Goal: Information Seeking & Learning: Find specific fact

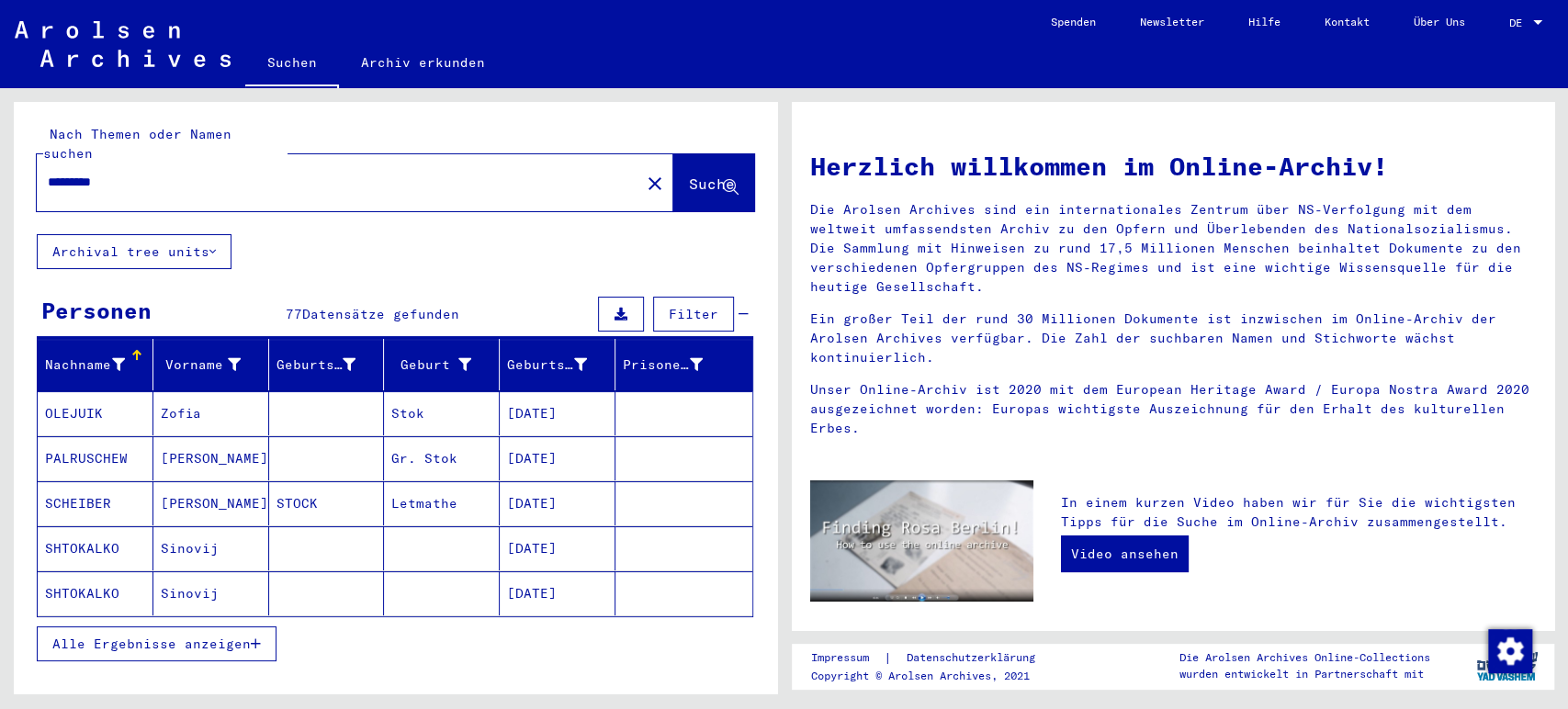
click at [257, 638] on icon "button" at bounding box center [256, 643] width 10 height 13
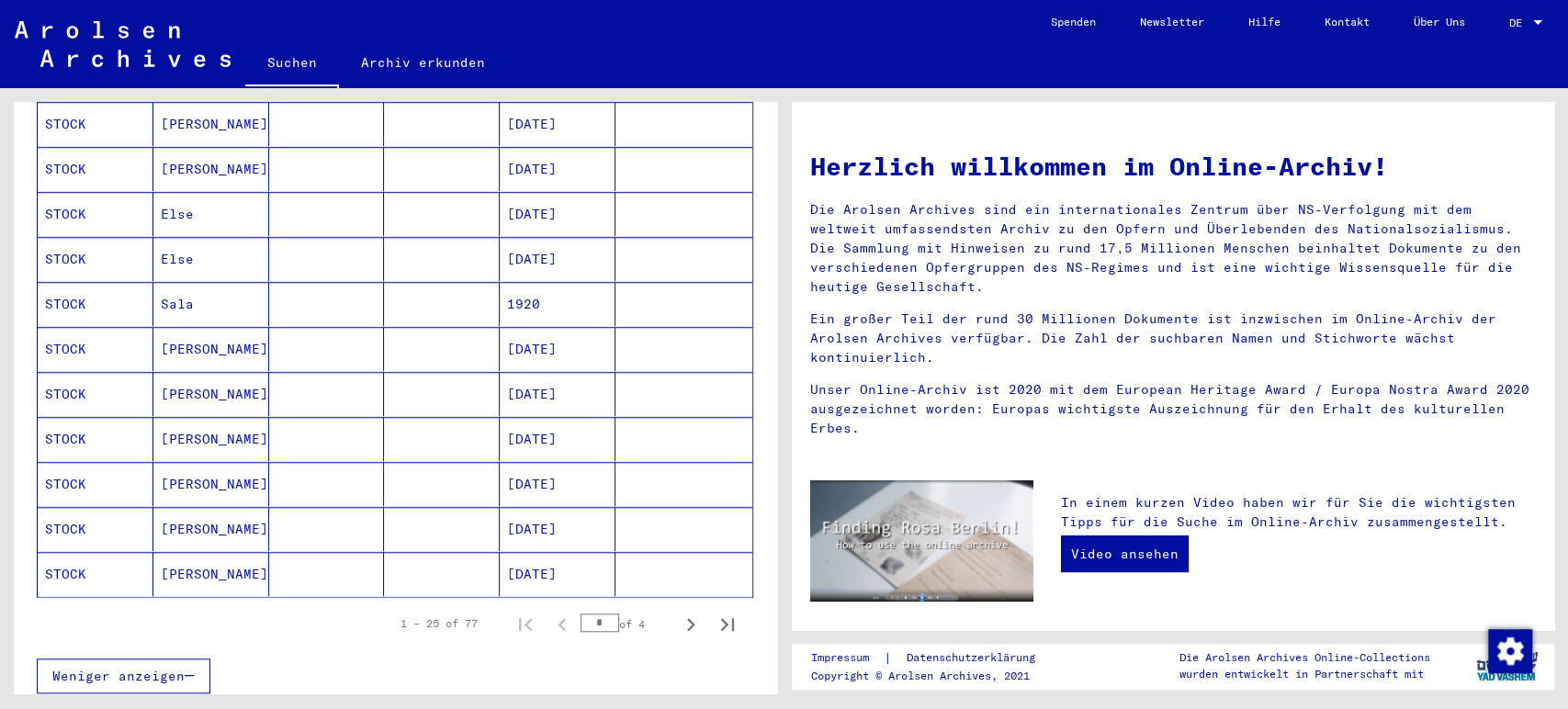
scroll to position [931, 0]
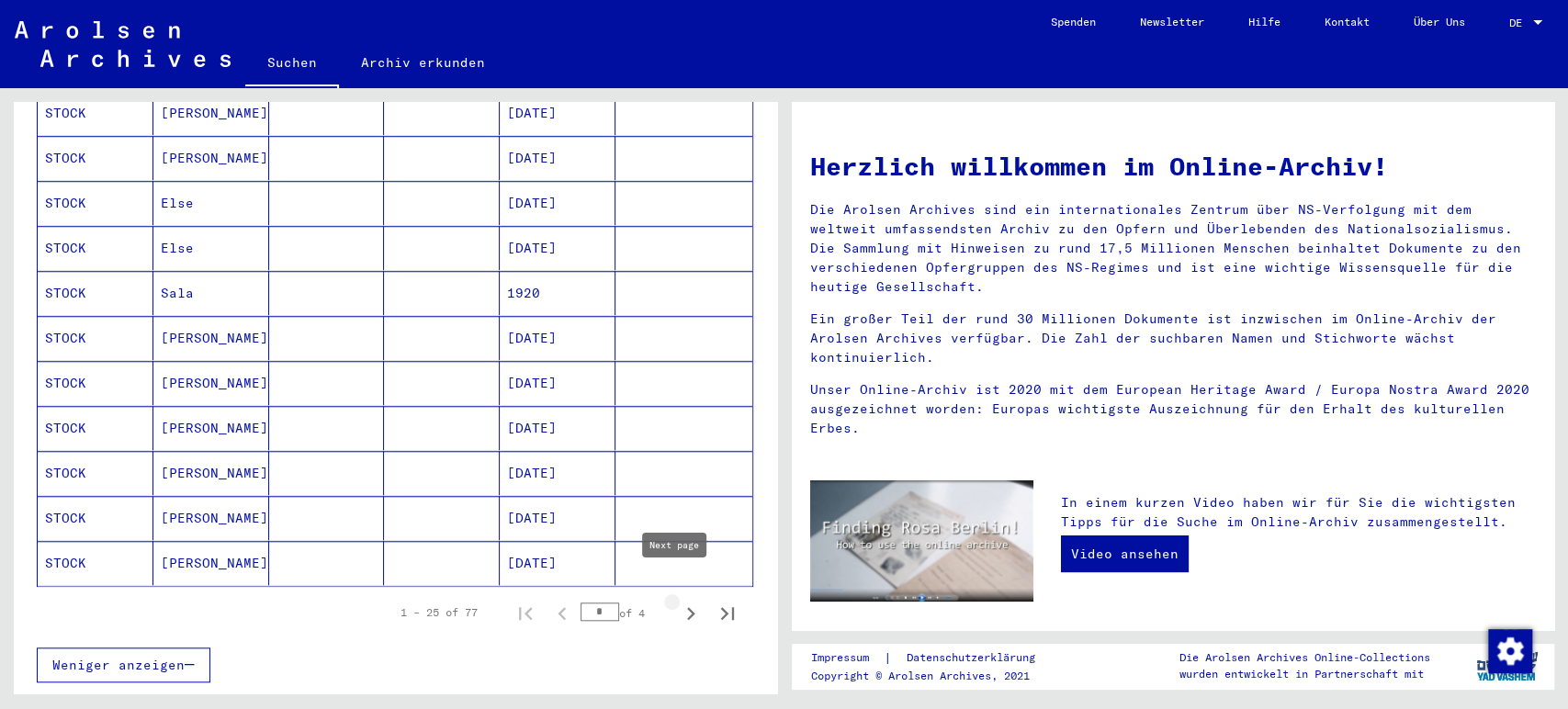
click at [678, 601] on icon "Next page" at bounding box center [690, 613] width 26 height 26
type input "*"
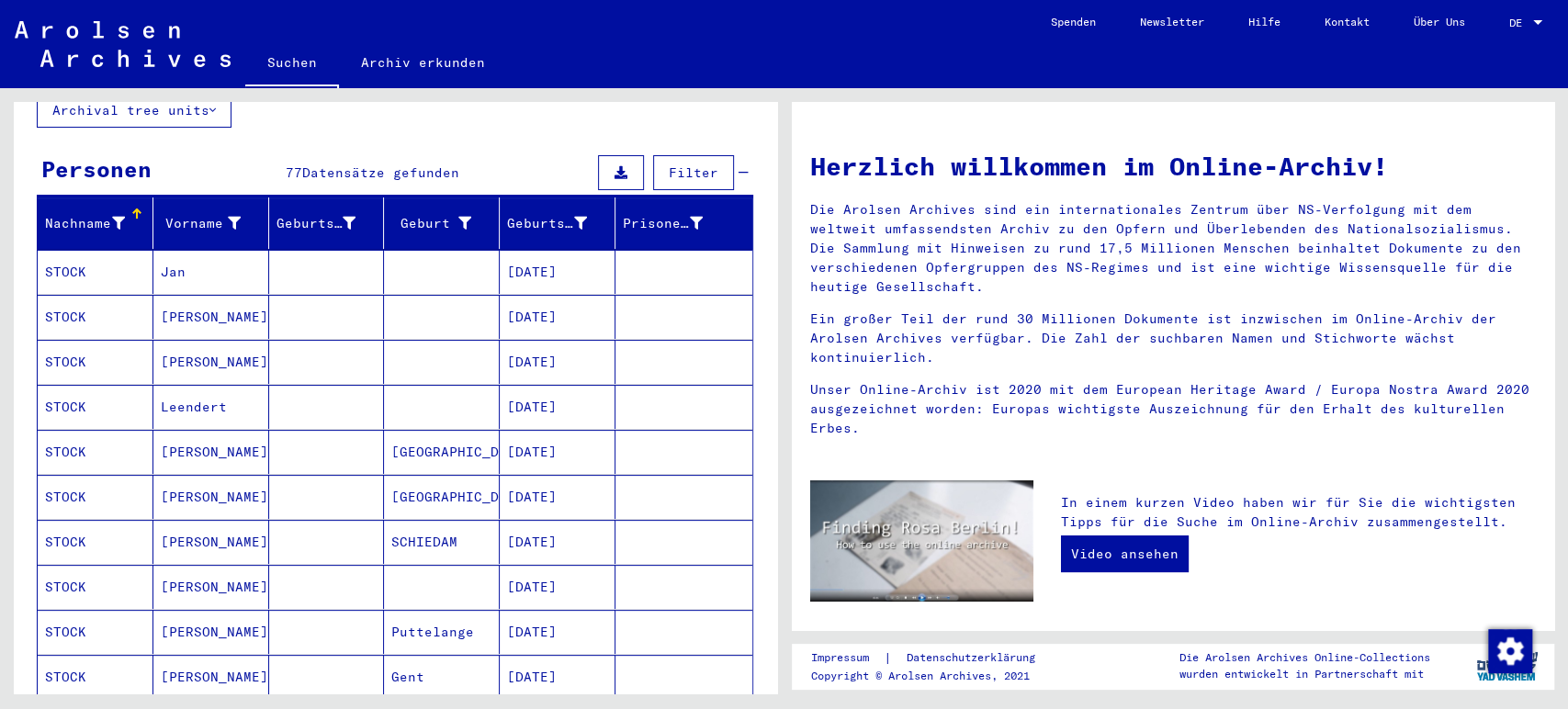
scroll to position [137, 0]
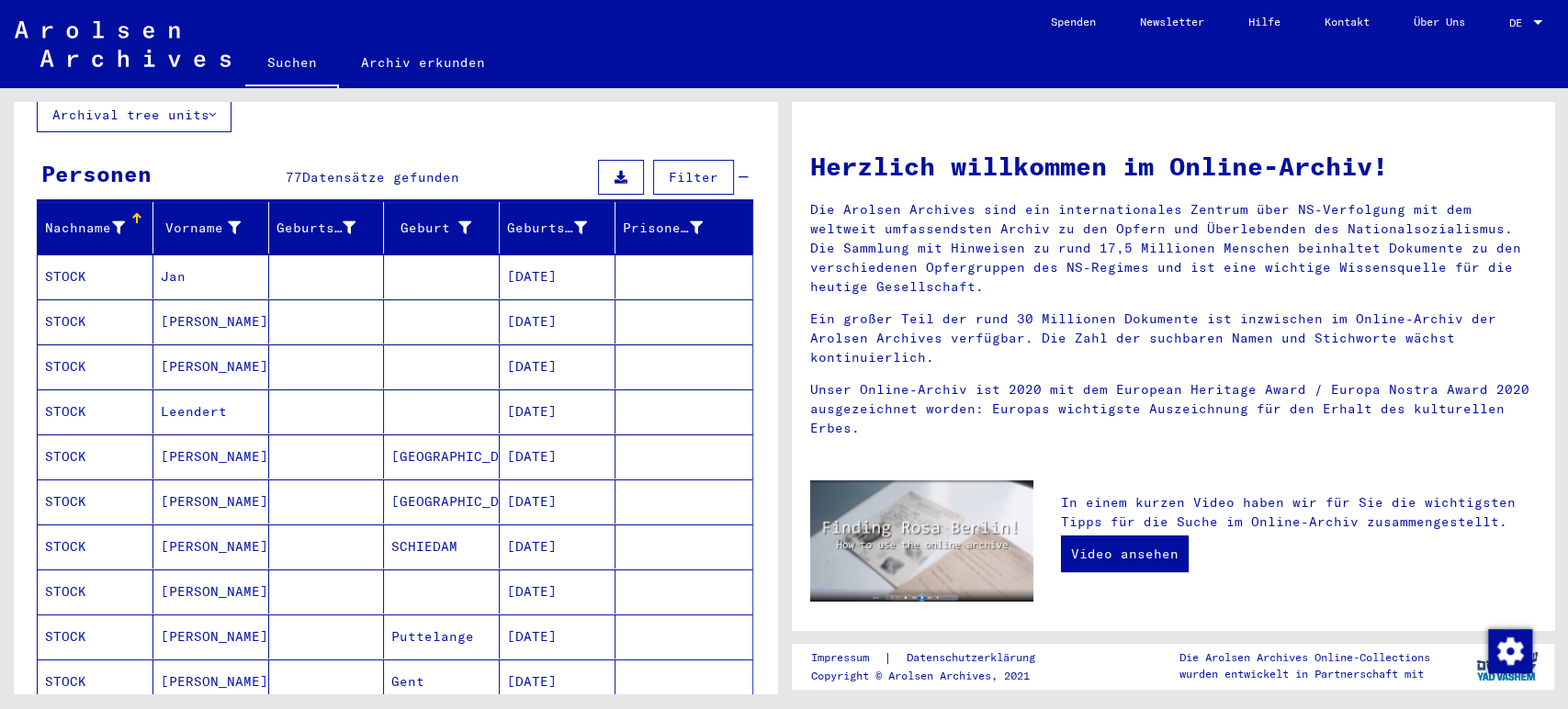
click at [582, 255] on mat-cell "[DATE]" at bounding box center [558, 277] width 116 height 44
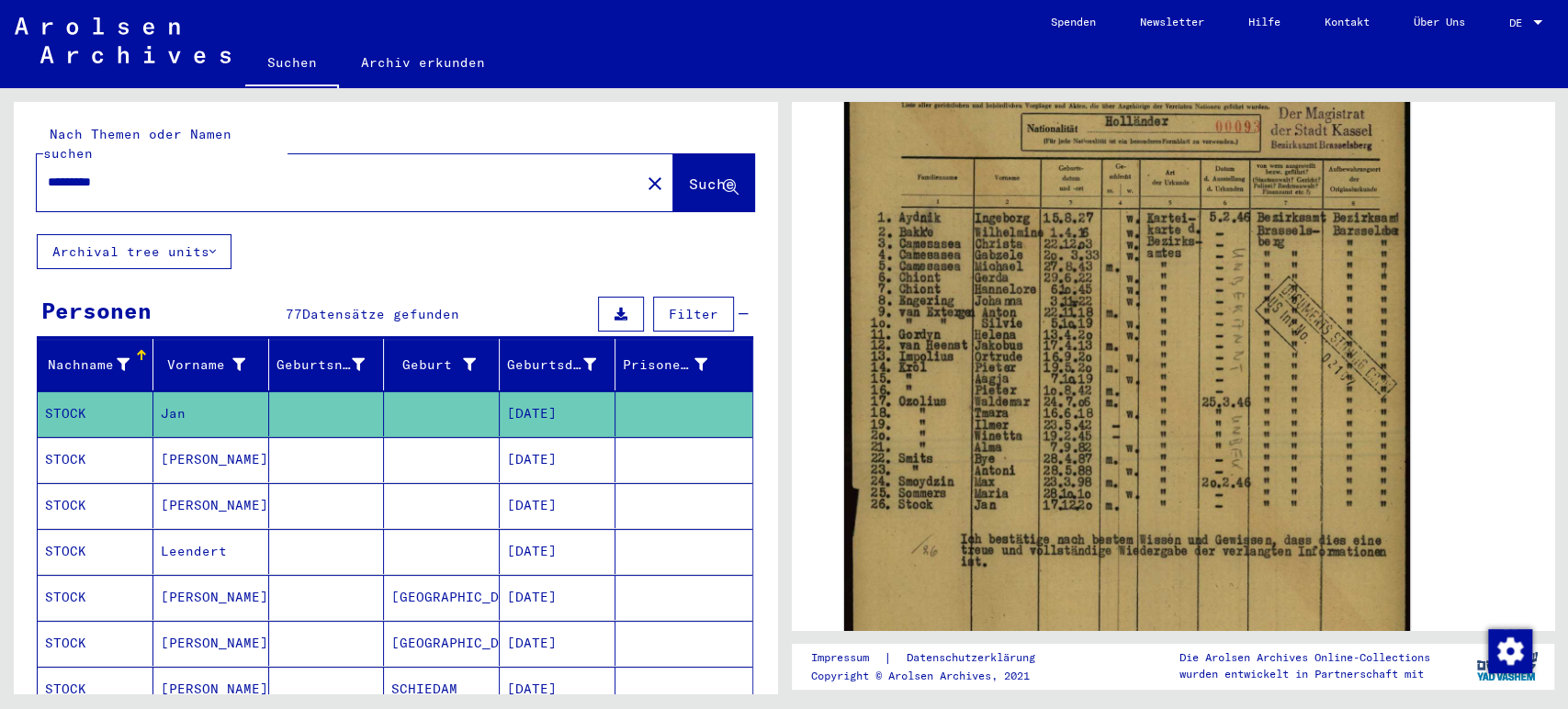
drag, startPoint x: 189, startPoint y: 150, endPoint x: 123, endPoint y: 160, distance: 66.8
click at [123, 161] on div "*********" at bounding box center [333, 182] width 593 height 42
drag, startPoint x: 123, startPoint y: 160, endPoint x: 21, endPoint y: 165, distance: 102.1
click at [21, 165] on div "Nach Themen oder Namen suchen ********* close Suche" at bounding box center [395, 168] width 764 height 132
type input "**********"
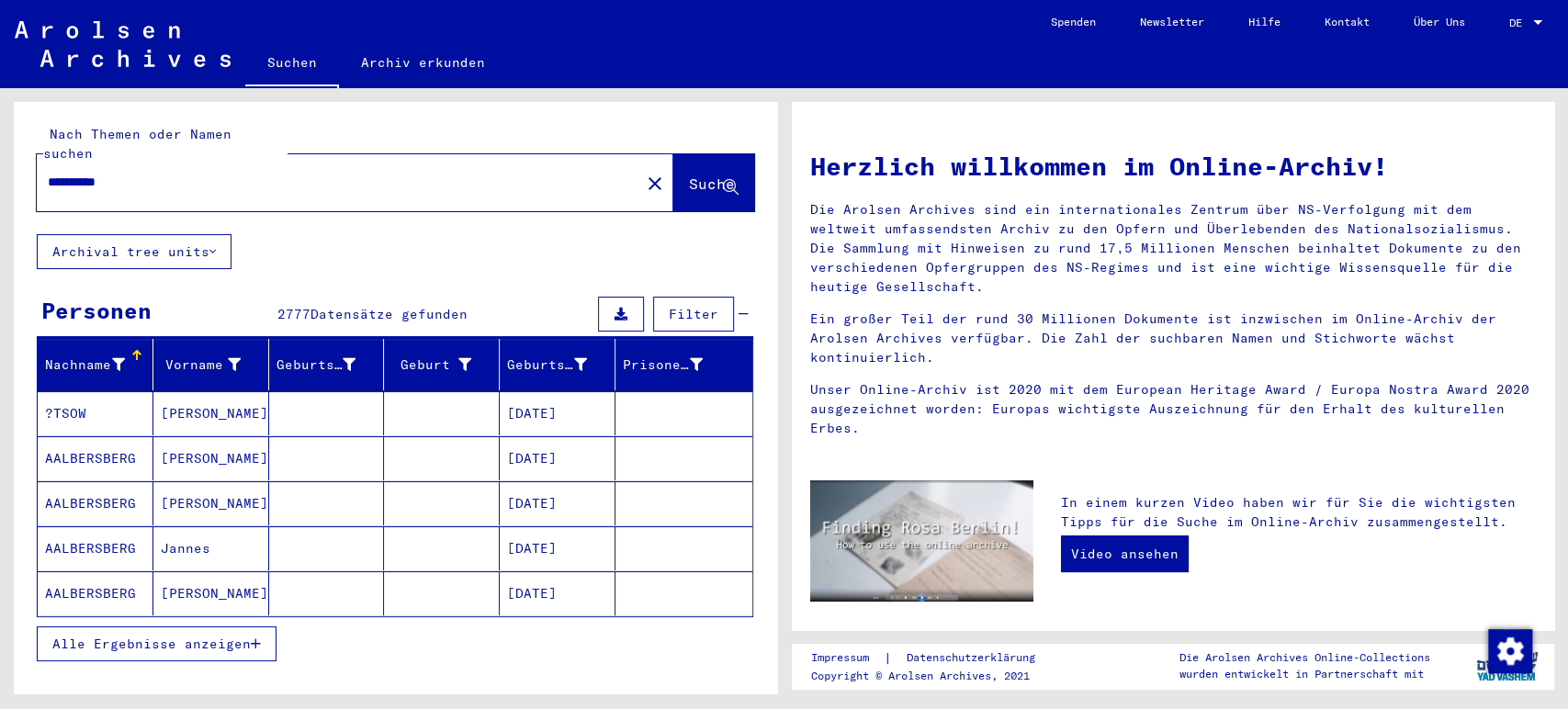
click at [242, 636] on span "Alle Ergebnisse anzeigen" at bounding box center [151, 643] width 198 height 16
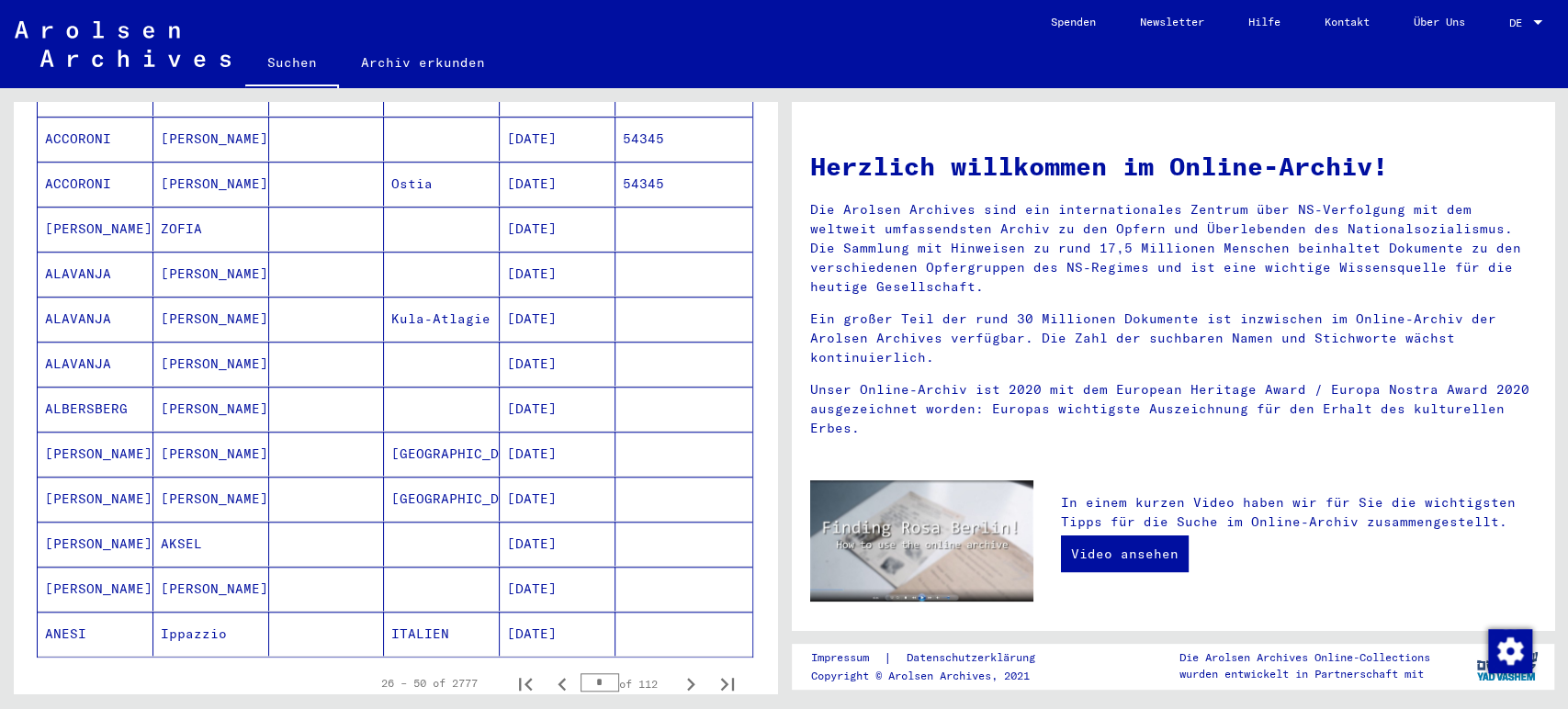
scroll to position [902, 0]
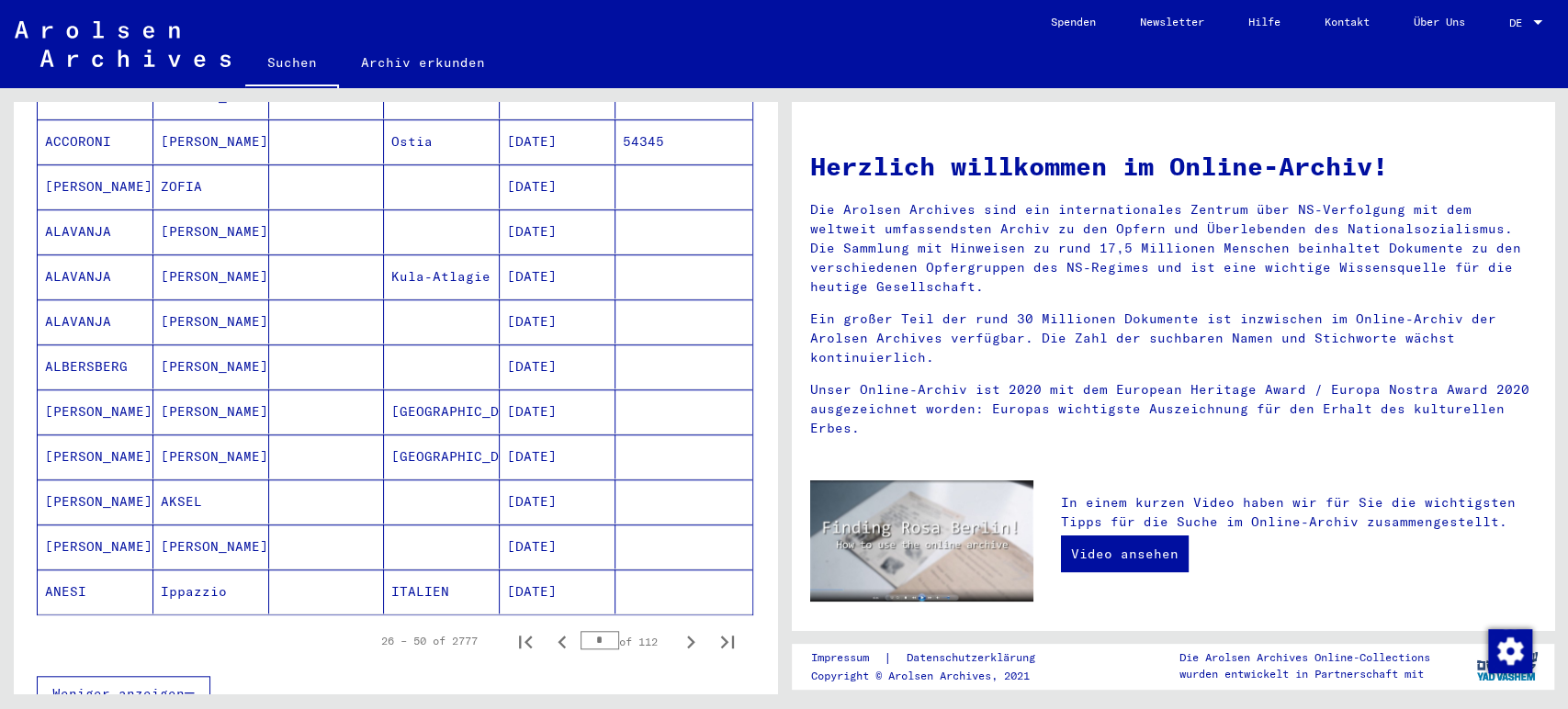
click at [595, 632] on input "*" at bounding box center [600, 640] width 39 height 18
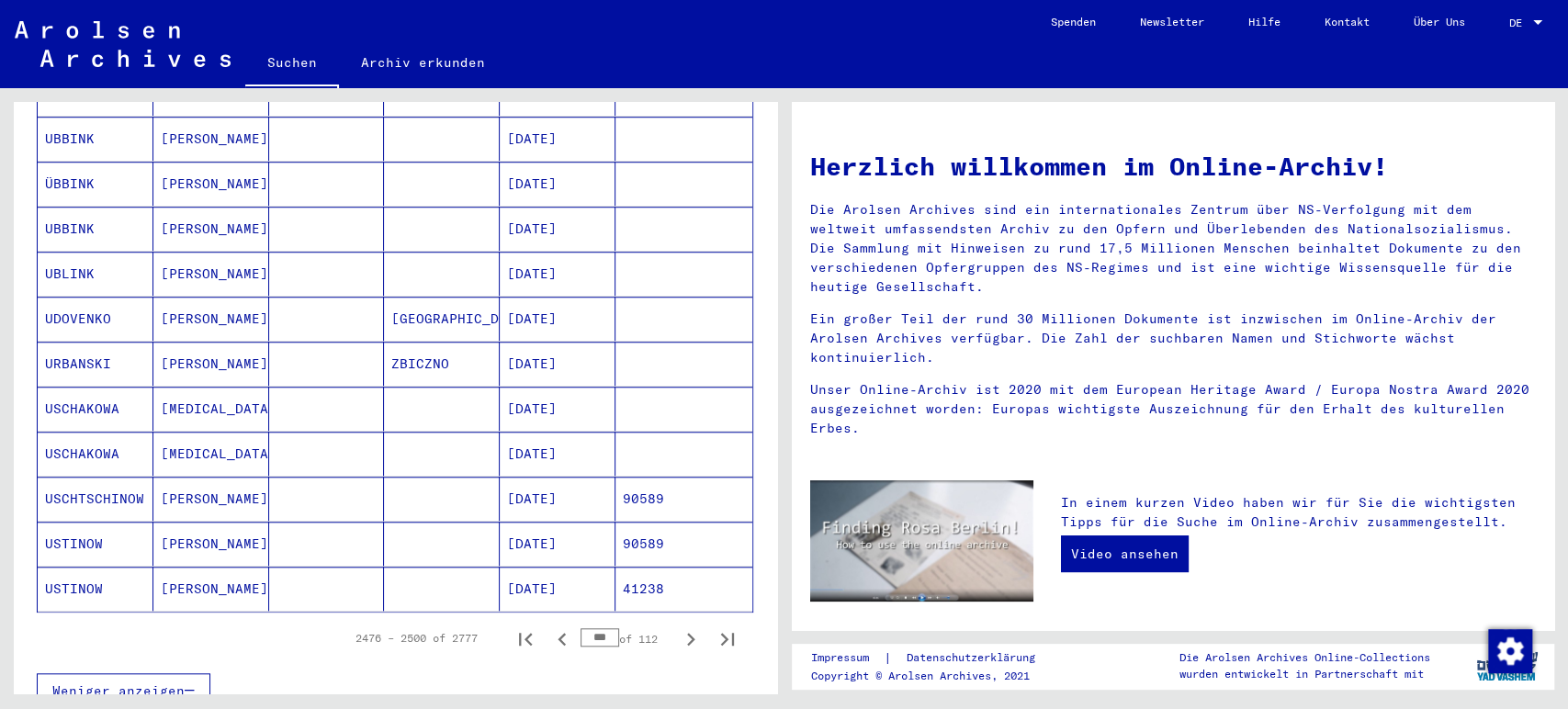
scroll to position [901, 0]
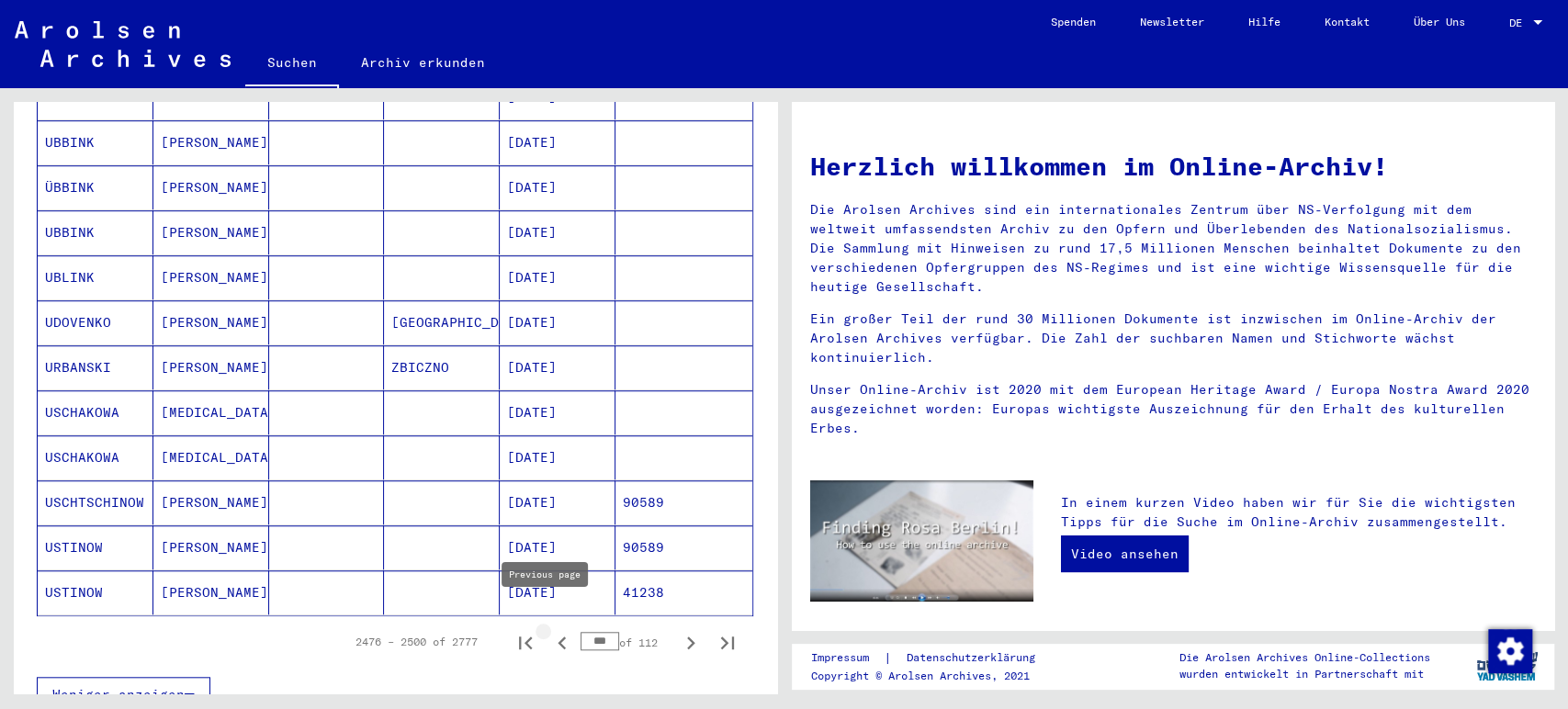
click at [549, 631] on icon "Previous page" at bounding box center [562, 643] width 26 height 26
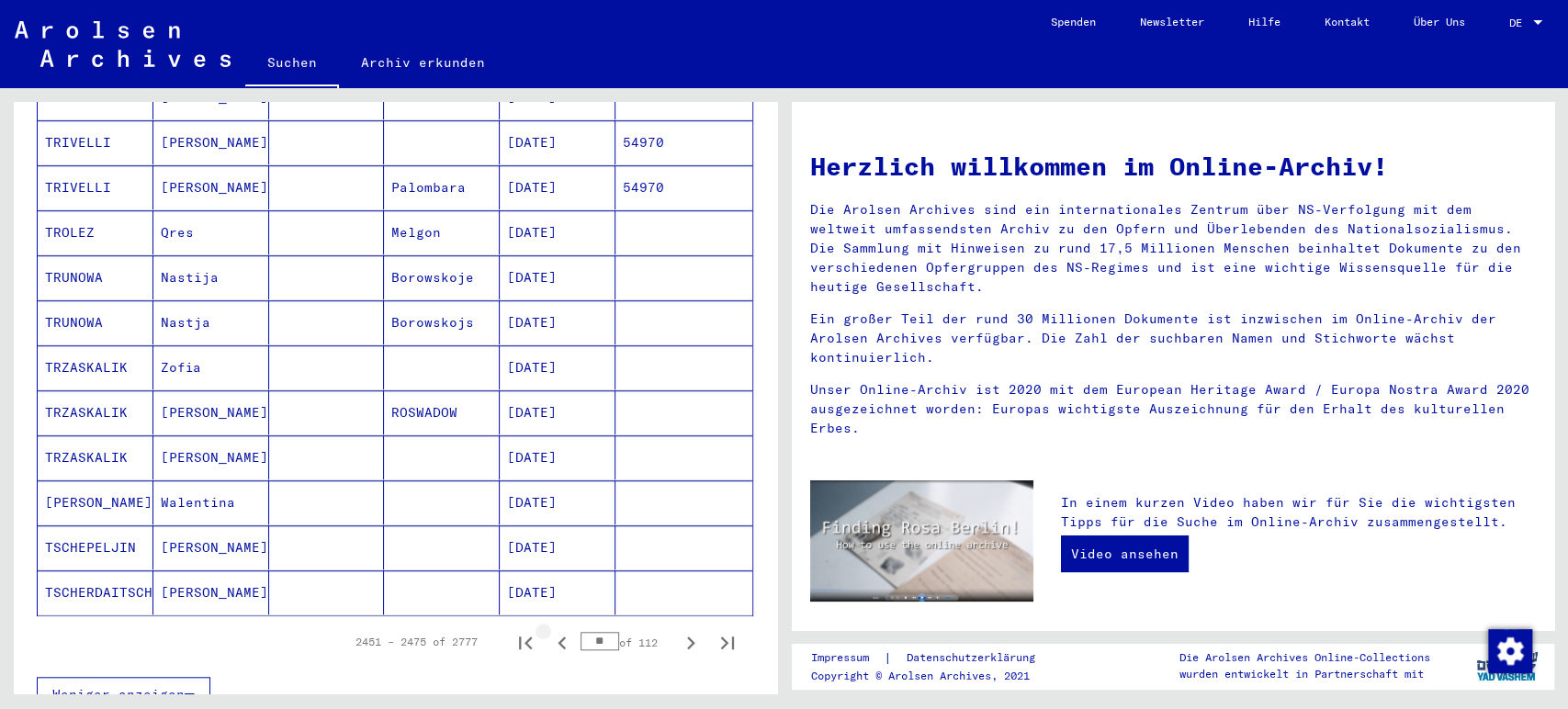
click at [549, 631] on icon "Previous page" at bounding box center [562, 643] width 26 height 26
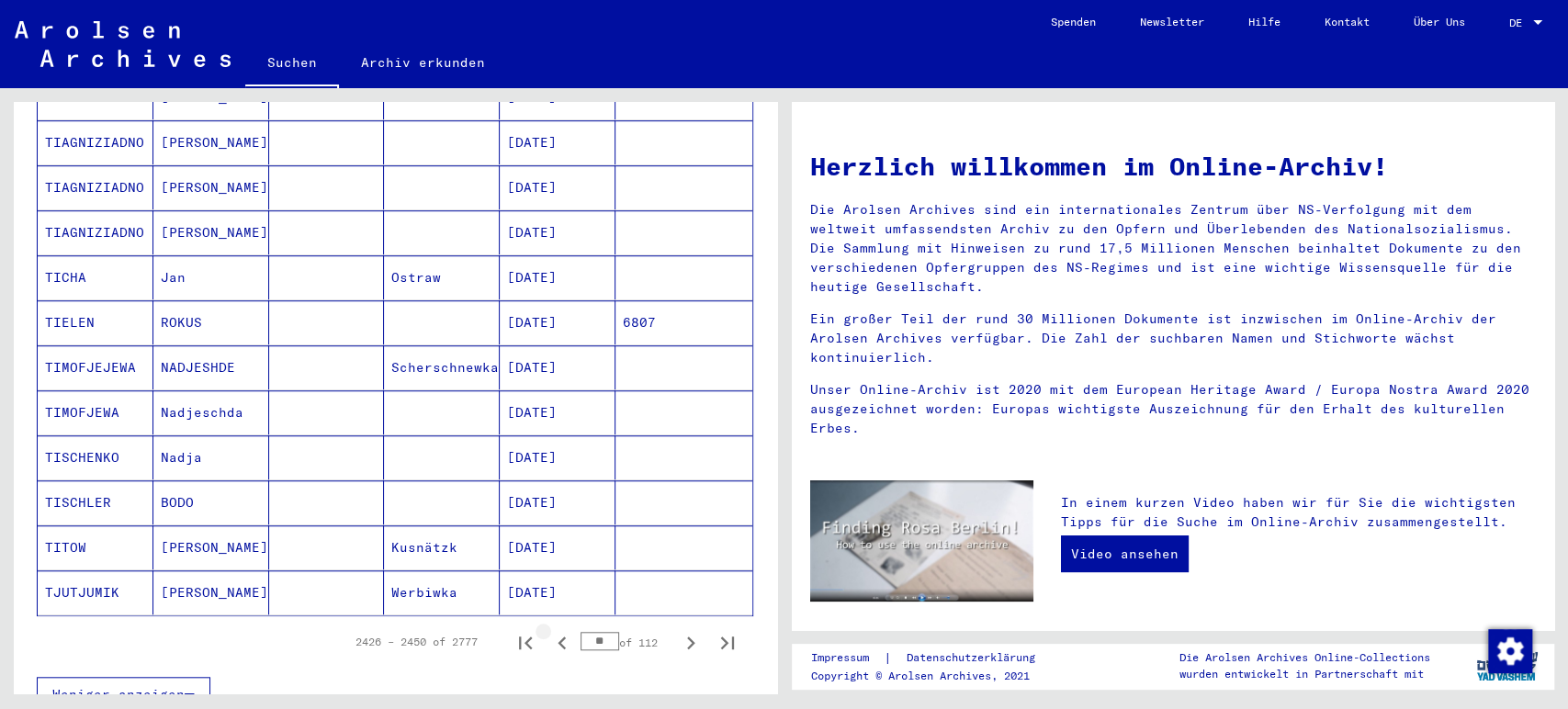
click at [549, 631] on icon "Previous page" at bounding box center [562, 643] width 26 height 26
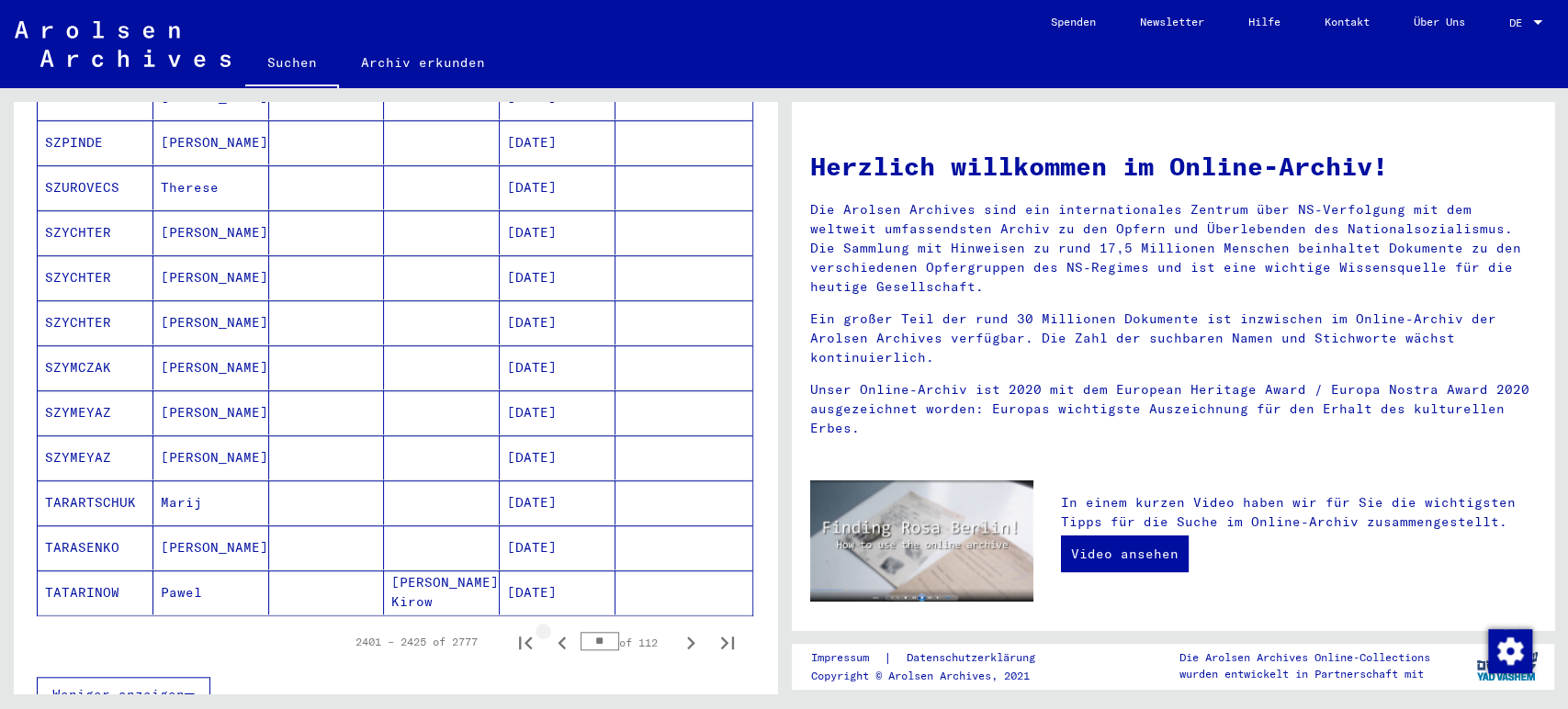
click at [549, 631] on icon "Previous page" at bounding box center [562, 643] width 26 height 26
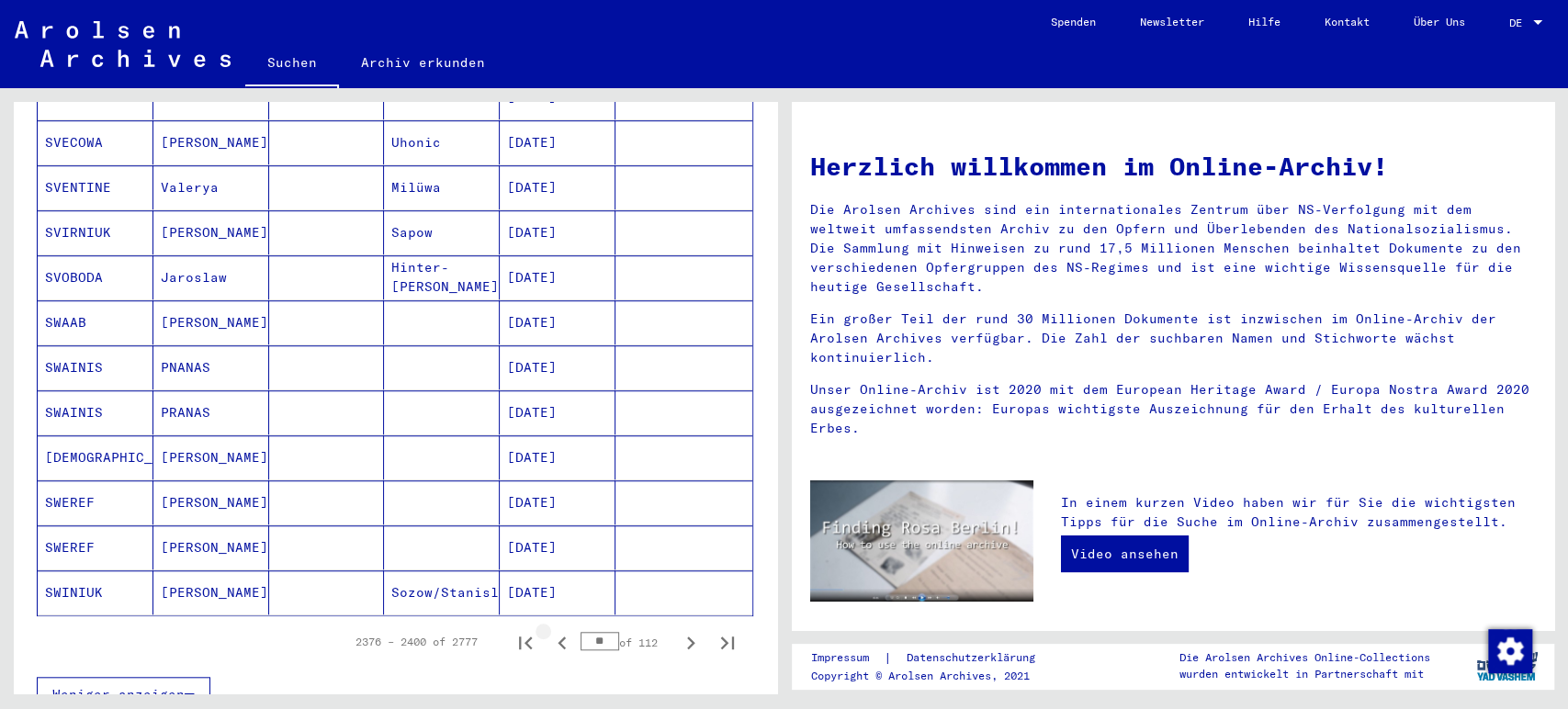
click at [549, 631] on icon "Previous page" at bounding box center [562, 643] width 26 height 26
type input "**"
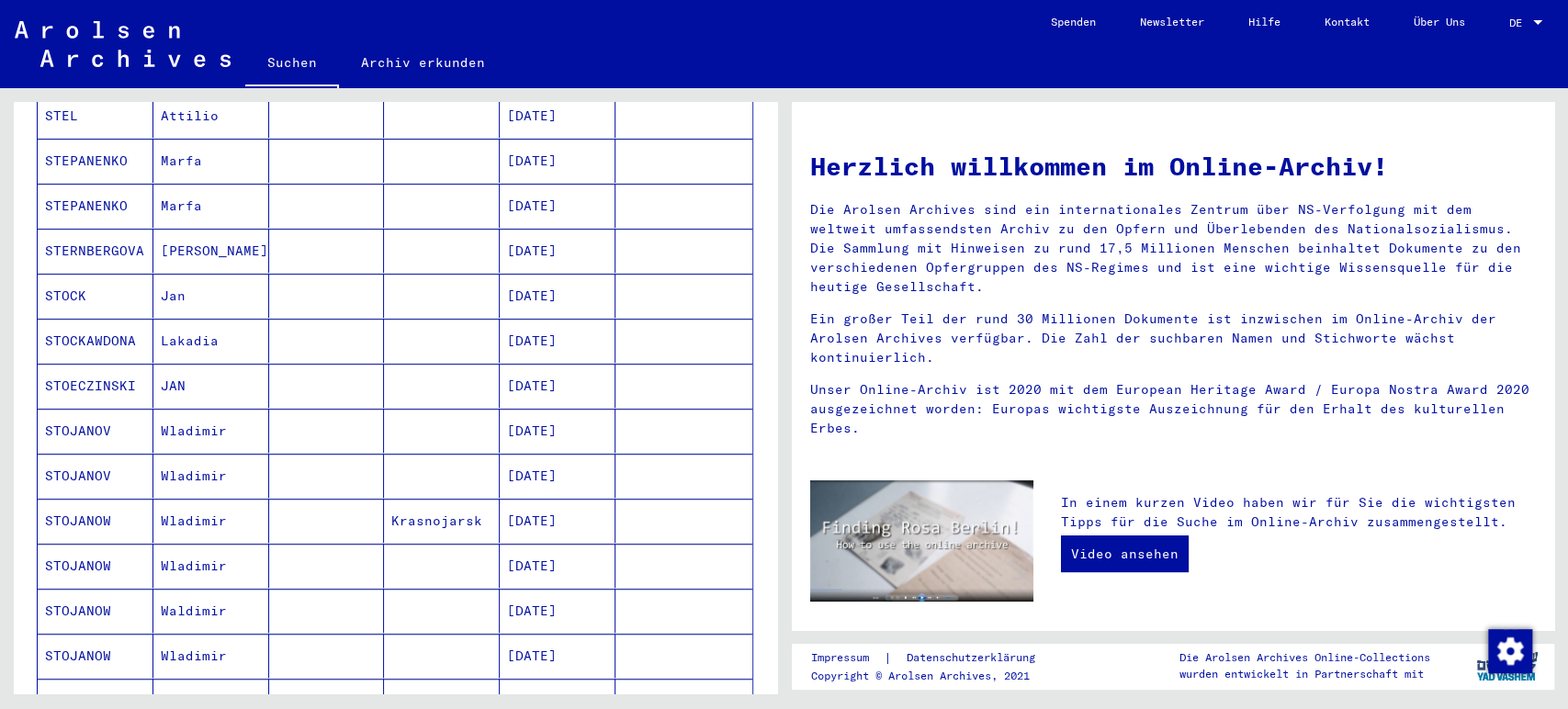
scroll to position [617, 0]
click at [563, 269] on mat-cell "[DATE]" at bounding box center [558, 292] width 116 height 44
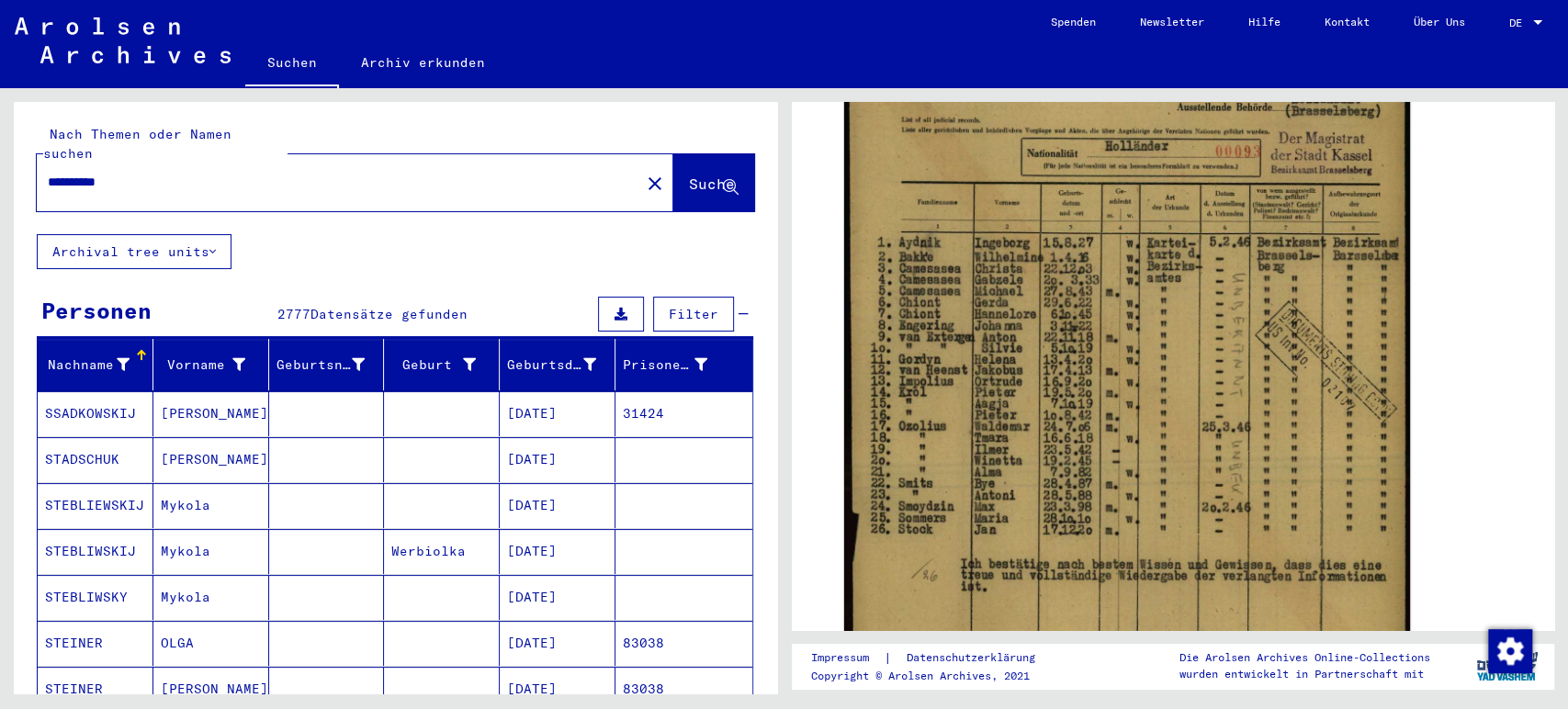
drag, startPoint x: 174, startPoint y: 153, endPoint x: 31, endPoint y: 163, distance: 143.3
click at [31, 163] on div "**********" at bounding box center [395, 168] width 764 height 132
drag, startPoint x: 160, startPoint y: 161, endPoint x: 0, endPoint y: 149, distance: 160.4
click at [0, 149] on div "**********" at bounding box center [391, 390] width 783 height 606
type input "**********"
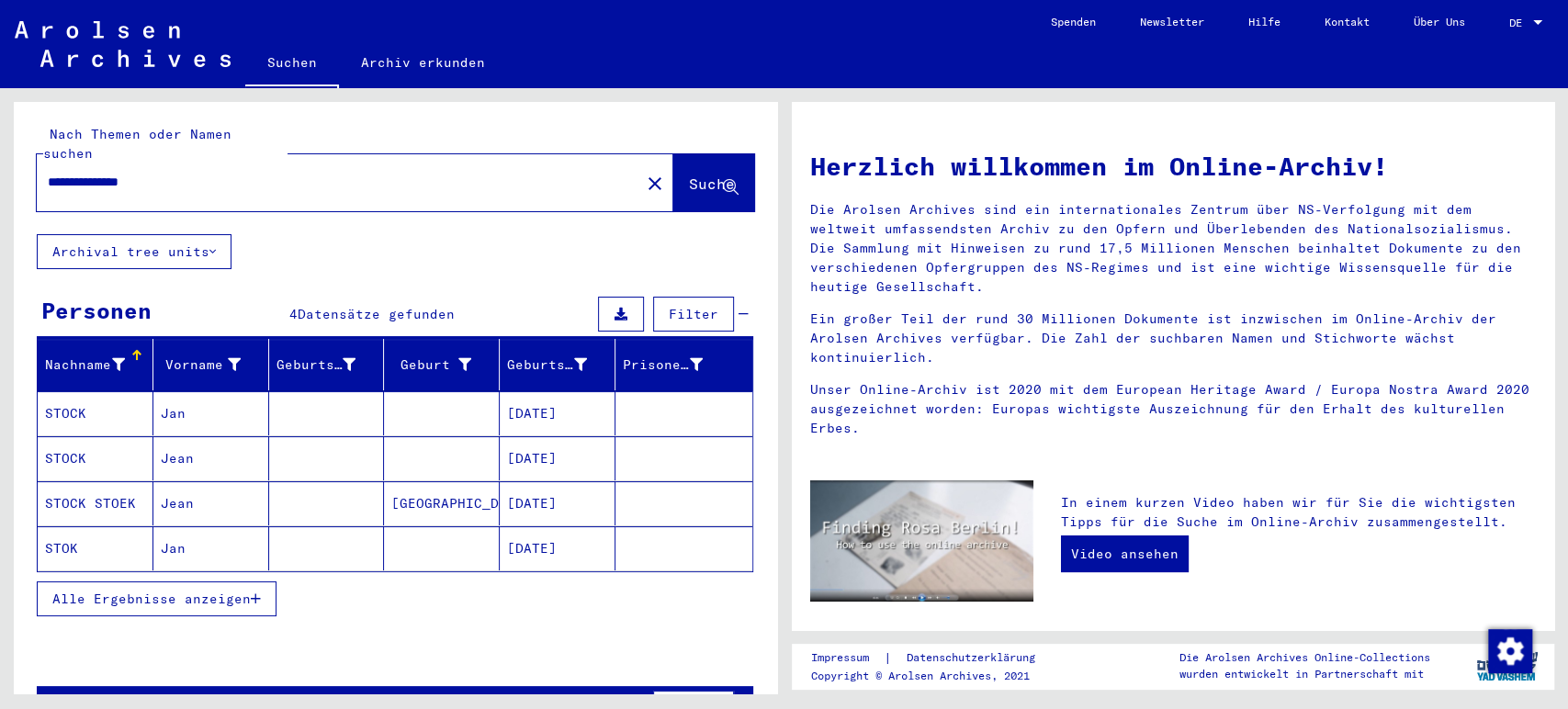
click at [564, 483] on mat-cell "[DATE]" at bounding box center [558, 503] width 116 height 44
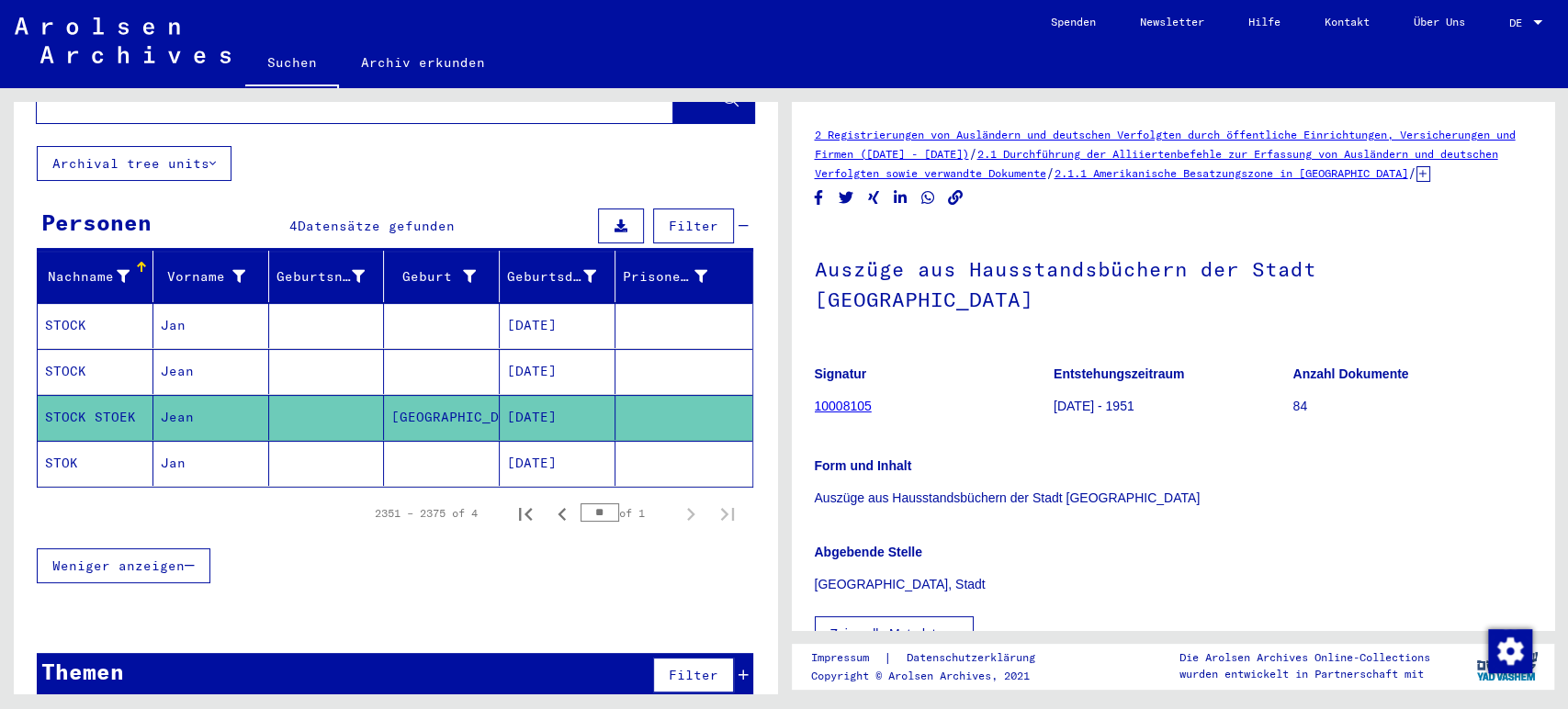
scroll to position [91, 0]
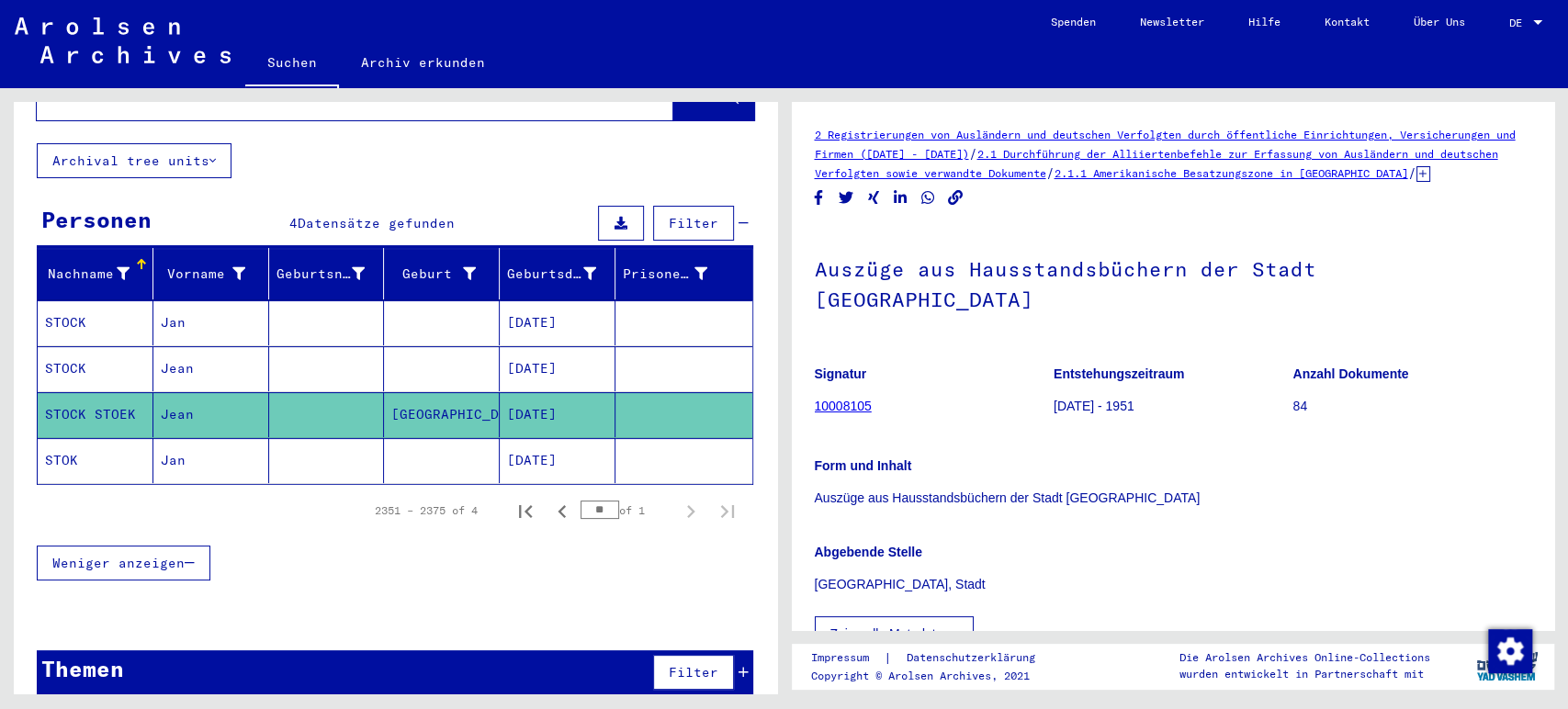
click at [555, 439] on mat-cell "[DATE]" at bounding box center [558, 461] width 116 height 45
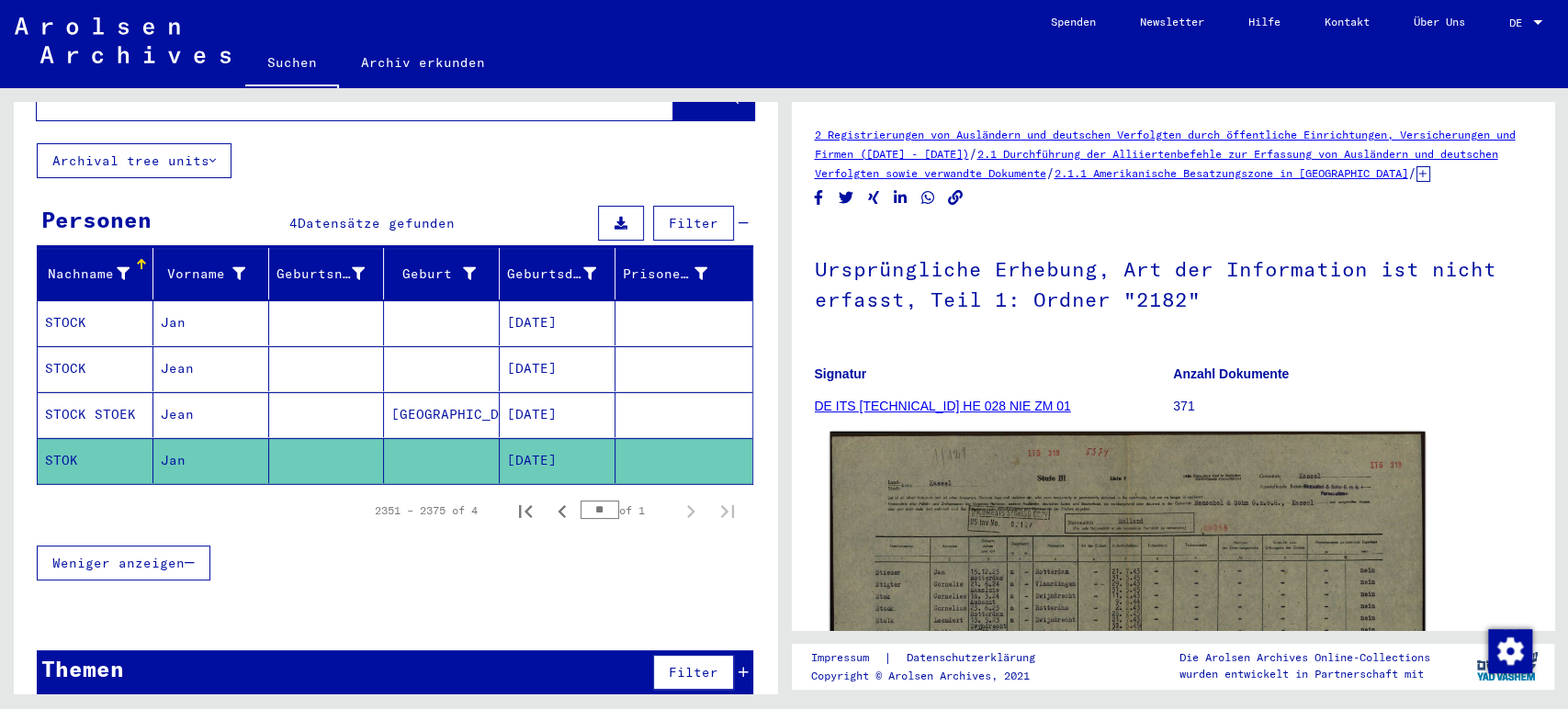
click at [953, 526] on img at bounding box center [1126, 640] width 594 height 418
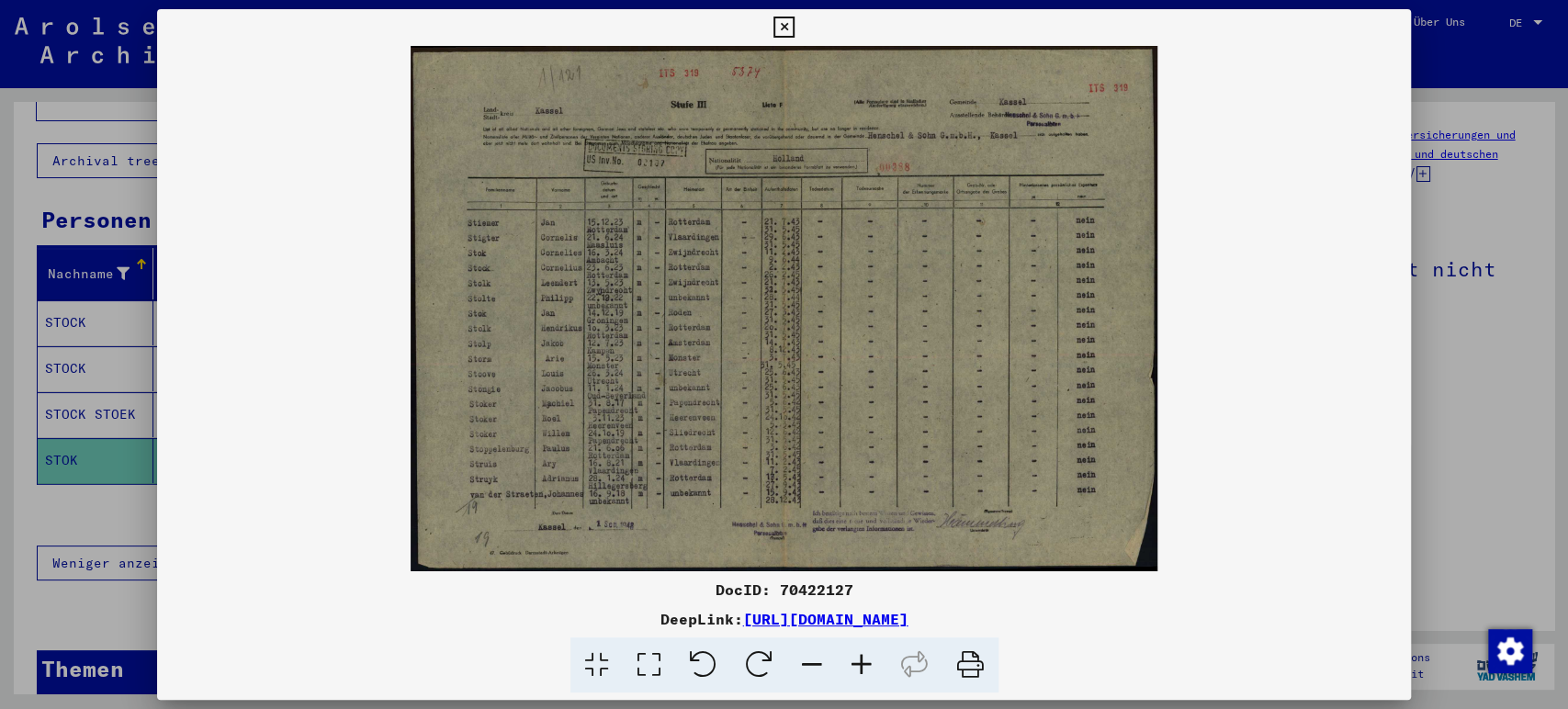
drag, startPoint x: 1128, startPoint y: 627, endPoint x: 555, endPoint y: 624, distance: 573.0
click at [555, 624] on div "DeepLink: [URL][DOMAIN_NAME]" at bounding box center [784, 619] width 1254 height 22
copy link "[URL][DOMAIN_NAME]"
click at [771, 30] on button at bounding box center [783, 28] width 32 height 37
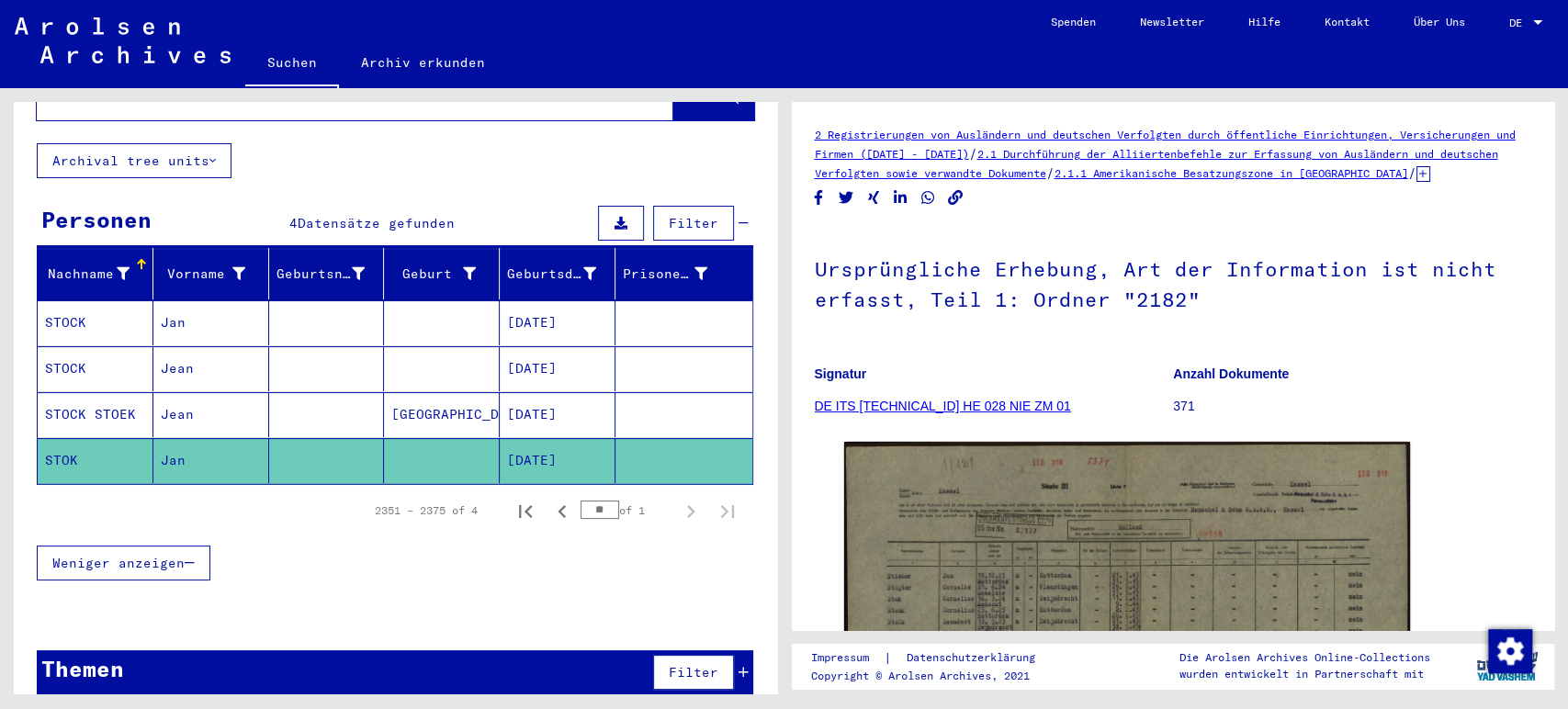
click at [453, 399] on mat-cell "[GEOGRAPHIC_DATA]" at bounding box center [442, 414] width 116 height 45
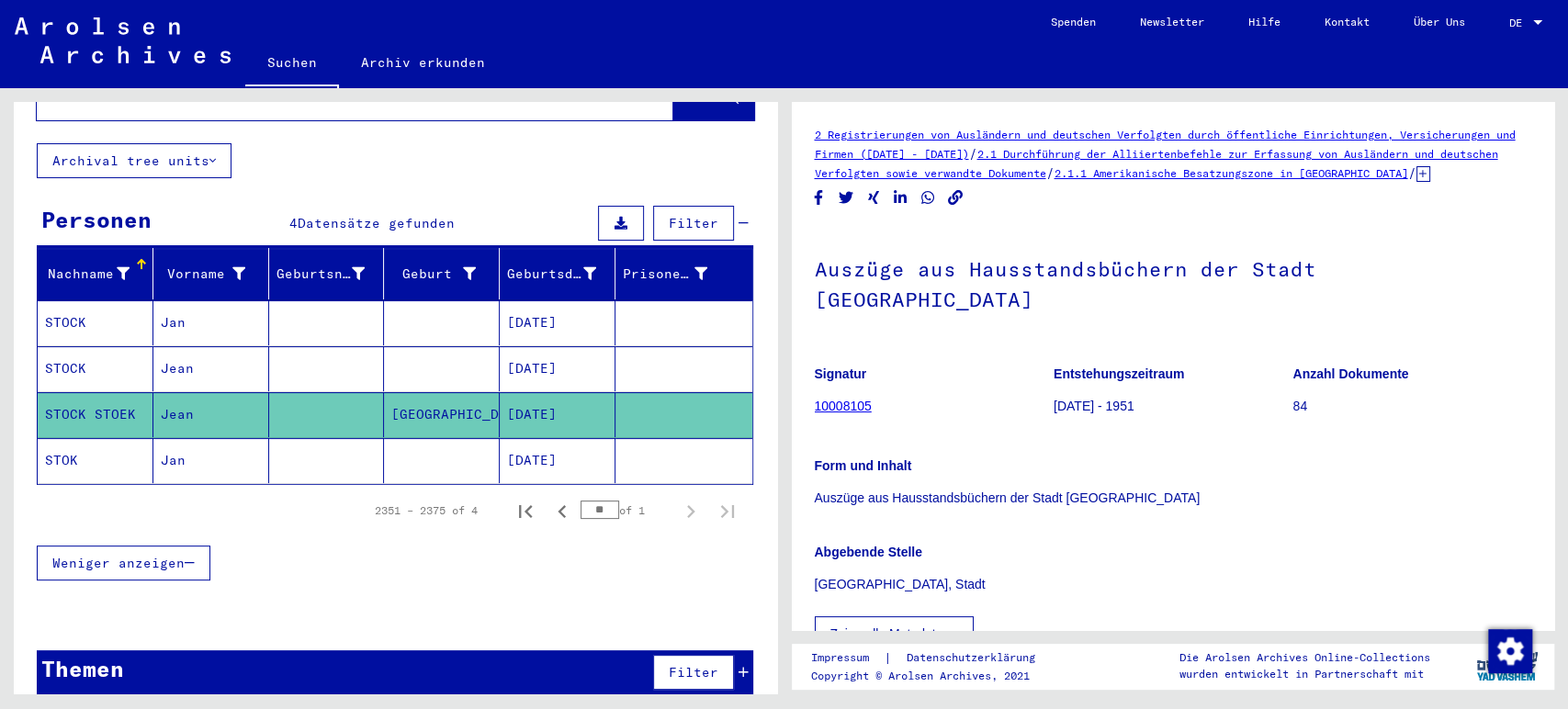
click at [579, 355] on mat-cell "[DATE]" at bounding box center [558, 369] width 116 height 45
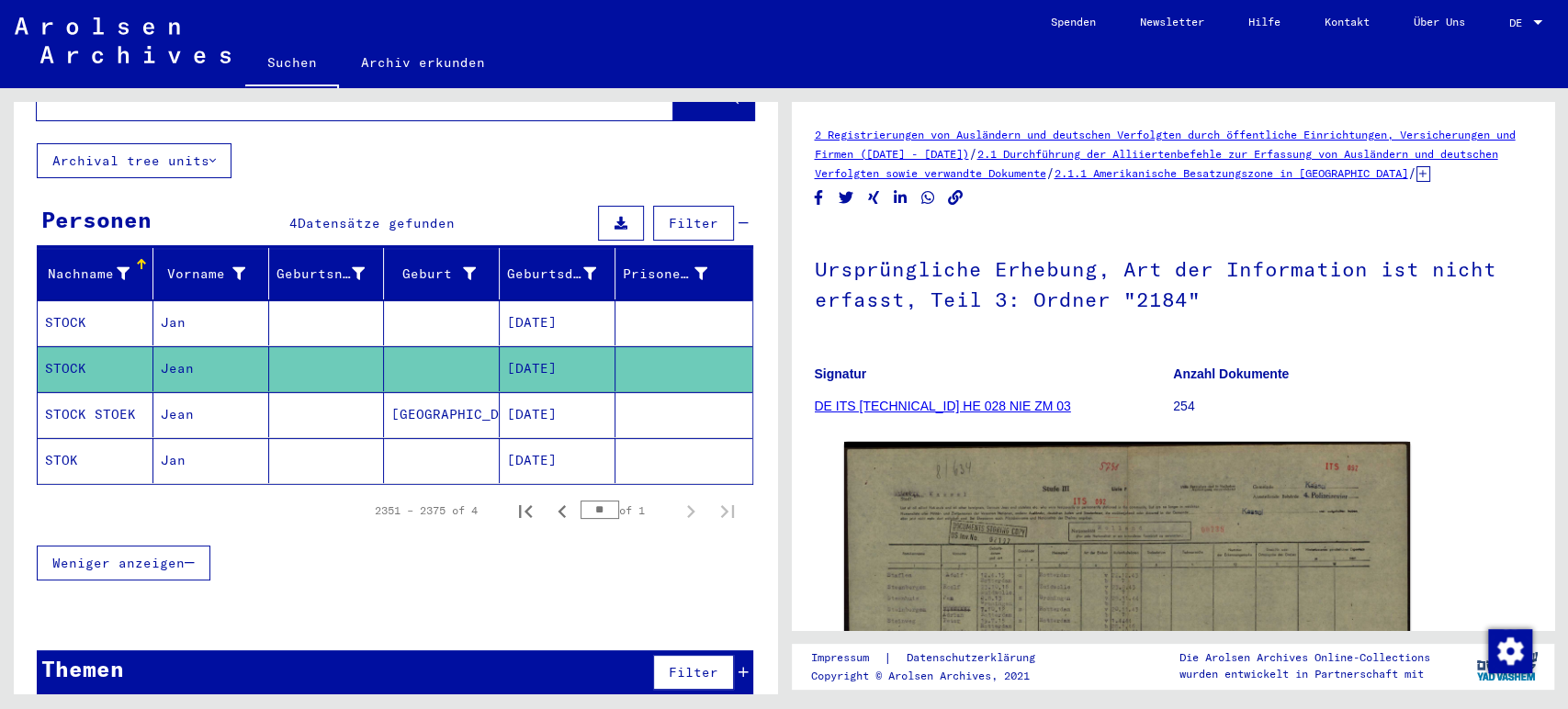
click at [615, 300] on mat-cell at bounding box center [684, 323] width 137 height 45
